Goal: Task Accomplishment & Management: Manage account settings

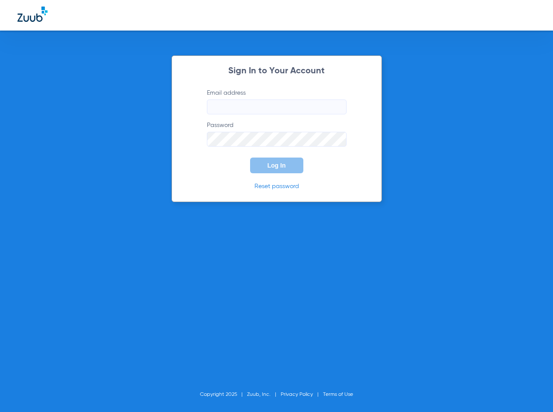
type input "[EMAIL_ADDRESS][DOMAIN_NAME]"
click at [274, 163] on span "Log In" at bounding box center [277, 165] width 18 height 7
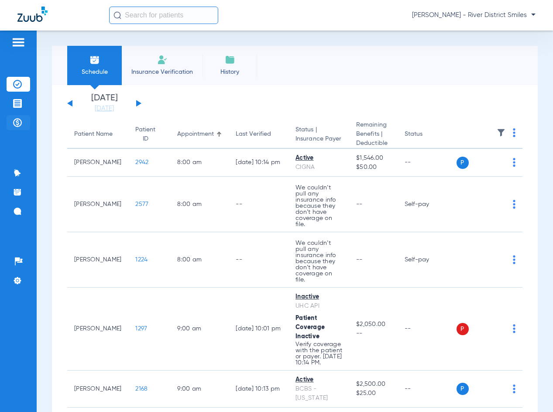
click at [19, 125] on img at bounding box center [17, 122] width 9 height 9
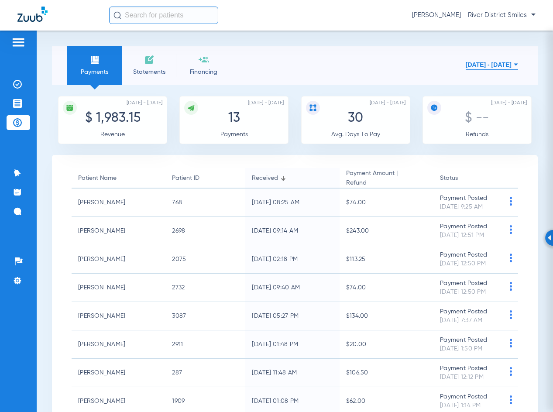
click at [149, 68] on span "Statements" at bounding box center [148, 72] width 41 height 9
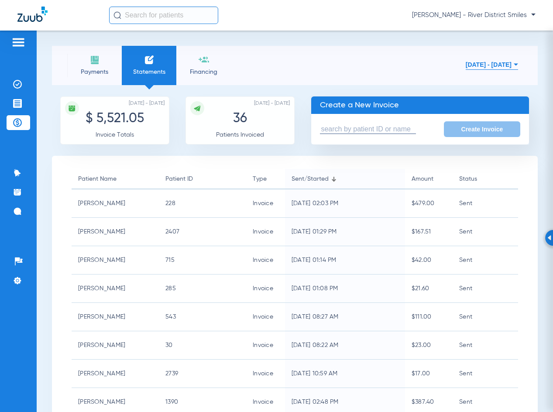
click at [396, 128] on input "text" at bounding box center [368, 129] width 96 height 9
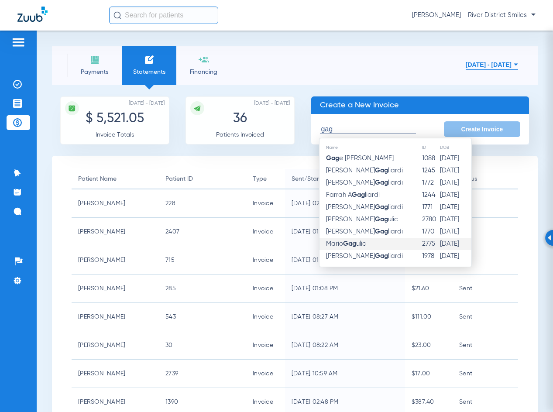
click at [352, 242] on strong "Gag" at bounding box center [349, 244] width 13 height 7
type input "[PERSON_NAME]"
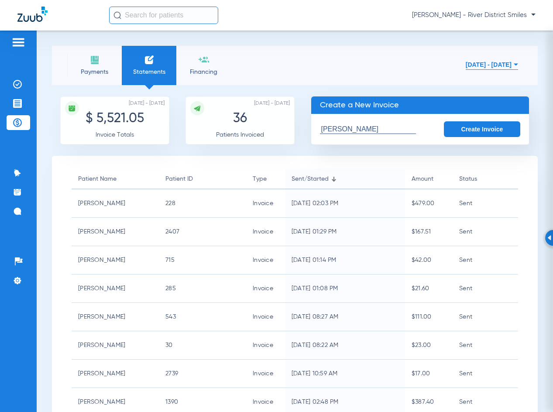
click at [458, 130] on button "Create Invoice" at bounding box center [482, 129] width 77 height 16
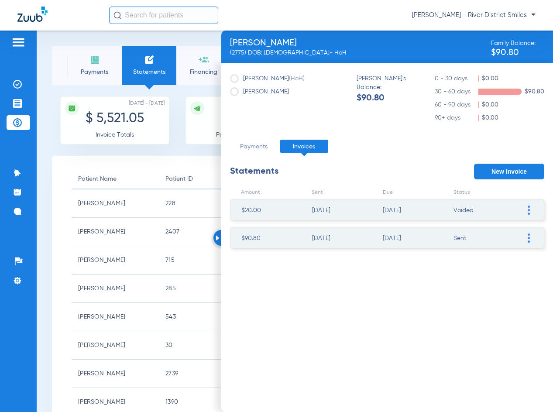
click at [529, 234] on img at bounding box center [529, 238] width 2 height 9
click at [487, 319] on li "VOID Invoice" at bounding box center [484, 316] width 98 height 13
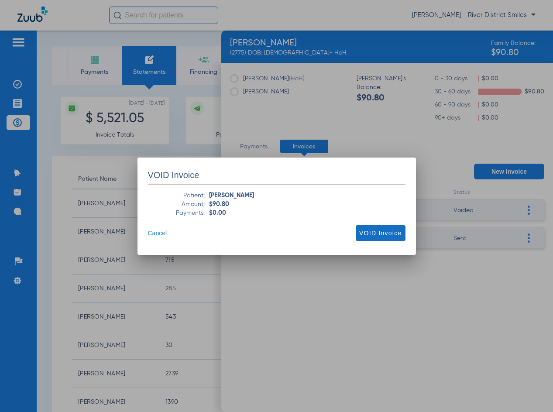
click at [380, 236] on span "VOID Invoice" at bounding box center [380, 233] width 42 height 9
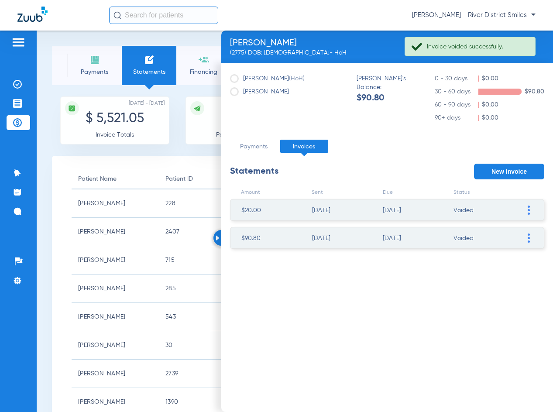
click at [525, 239] on span at bounding box center [529, 238] width 9 height 21
click at [504, 303] on li "Mark invoice PAID" at bounding box center [484, 303] width 98 height 13
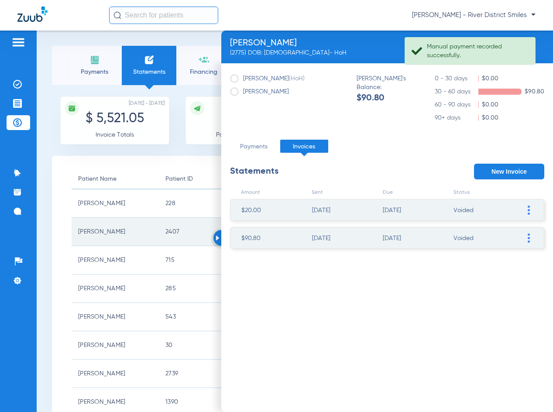
drag, startPoint x: 220, startPoint y: 236, endPoint x: 224, endPoint y: 242, distance: 6.9
click at [218, 236] on div at bounding box center [222, 238] width 16 height 16
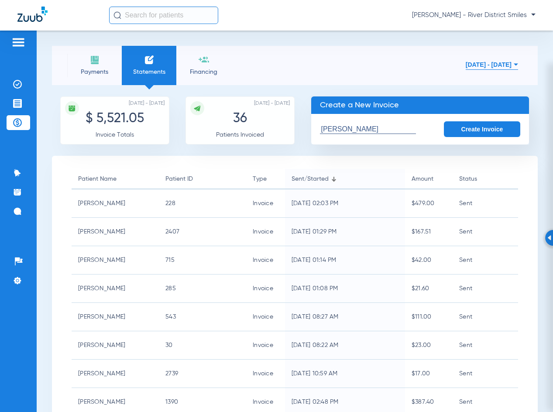
click at [103, 74] on span "Payments" at bounding box center [94, 72] width 41 height 9
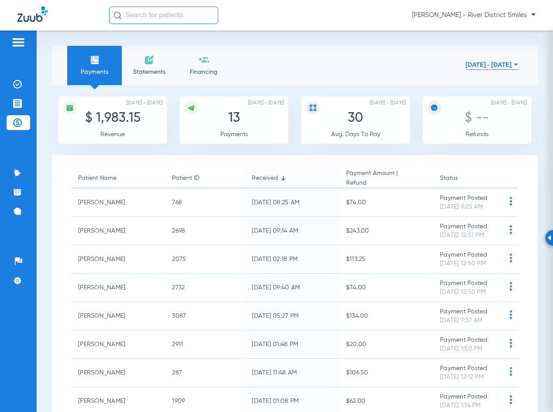
click at [140, 59] on li "Statements" at bounding box center [149, 65] width 55 height 39
